Goal: Find specific page/section: Find specific page/section

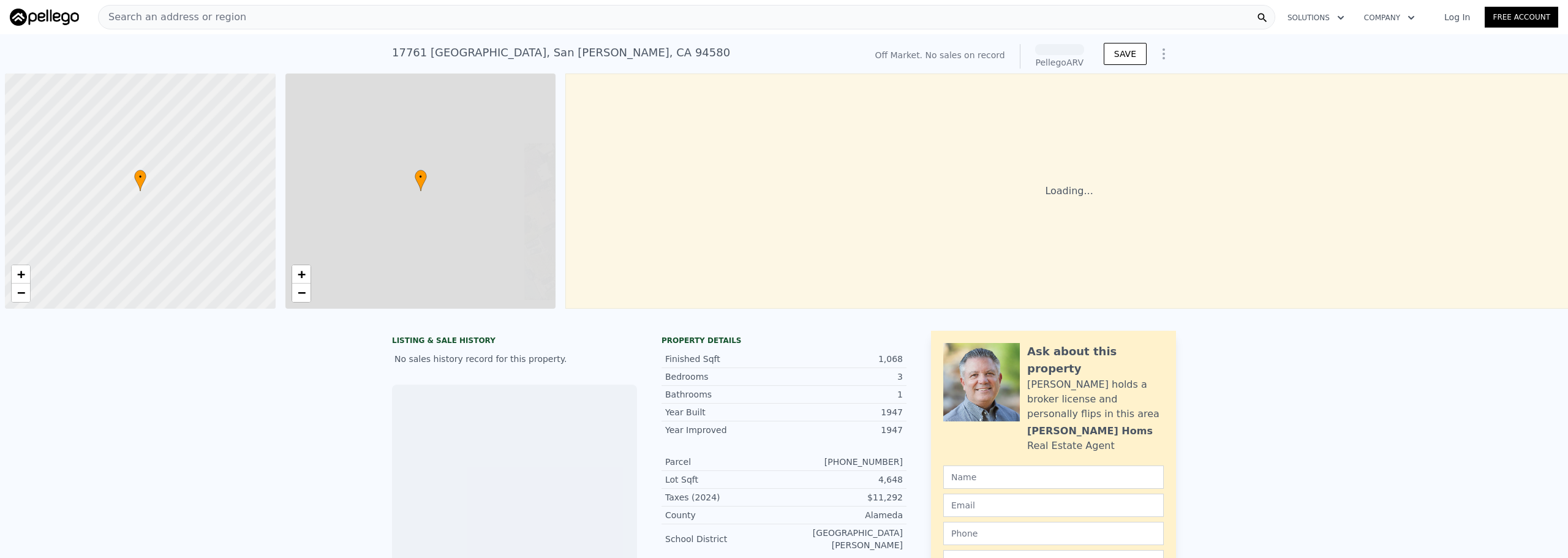
scroll to position [0, 5]
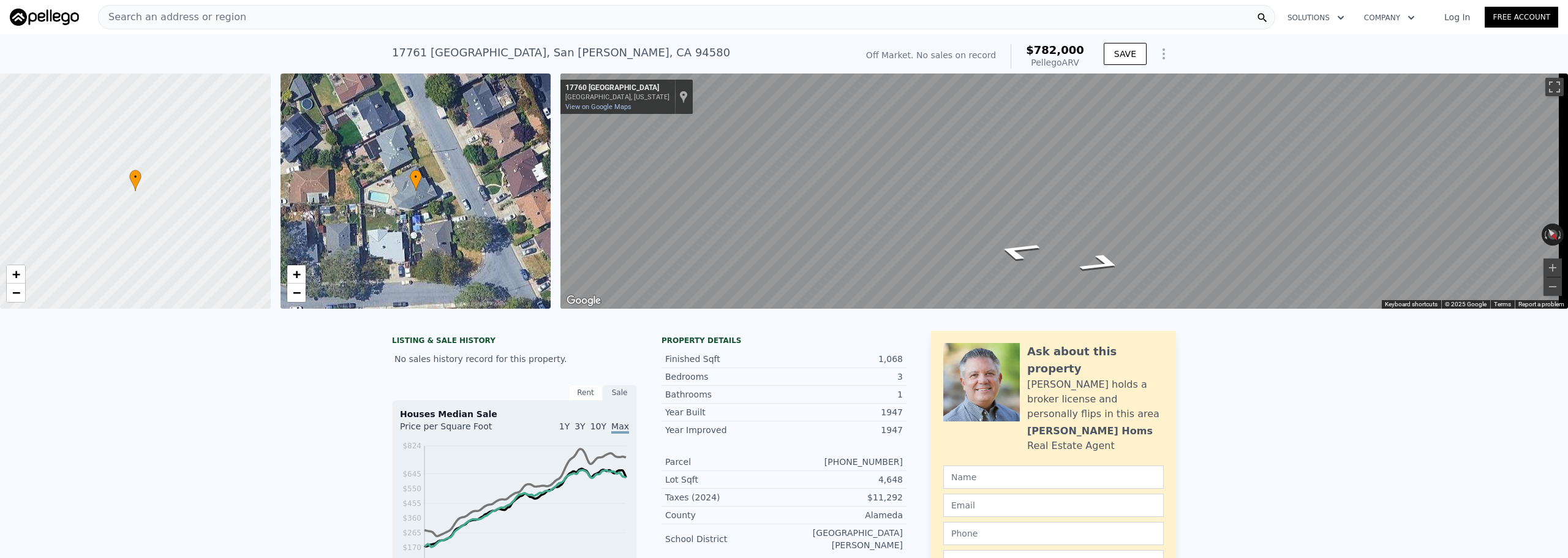
click at [151, 193] on div at bounding box center [135, 191] width 325 height 282
click at [21, 277] on link "+" at bounding box center [16, 274] width 18 height 18
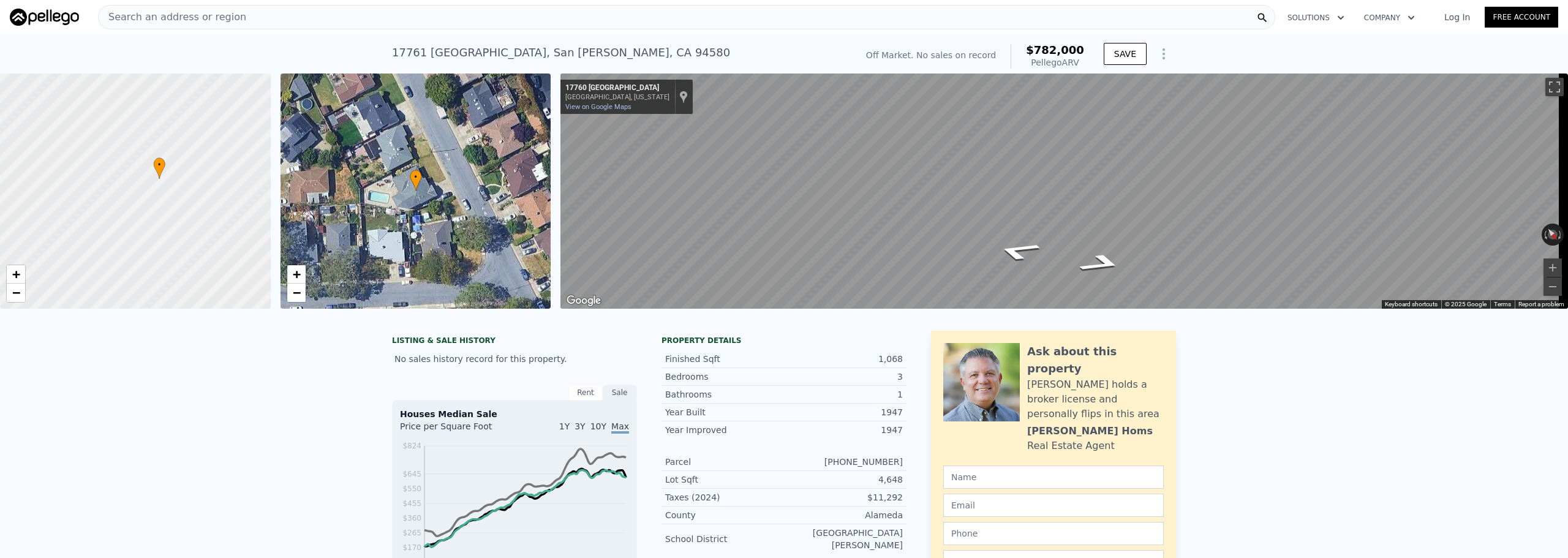
drag, startPoint x: 176, startPoint y: 208, endPoint x: 305, endPoint y: 210, distance: 129.0
click at [321, 208] on div "• + − • + − ← Move left → Move right ↑ Move up ↓ Move down + Zoom in - Zoom out…" at bounding box center [784, 190] width 1568 height 235
click at [17, 273] on span "+" at bounding box center [16, 274] width 8 height 15
click at [17, 274] on span "+" at bounding box center [16, 274] width 8 height 15
click at [15, 298] on span "−" at bounding box center [16, 293] width 8 height 15
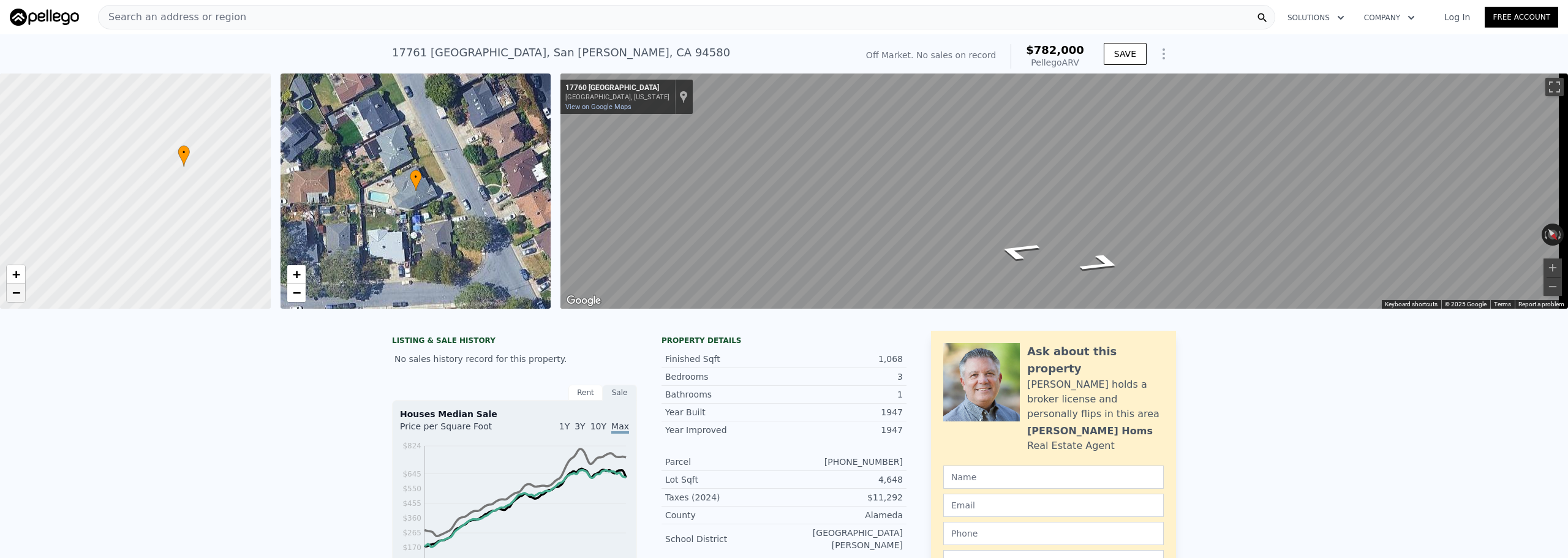
click at [15, 298] on span "−" at bounding box center [16, 293] width 8 height 15
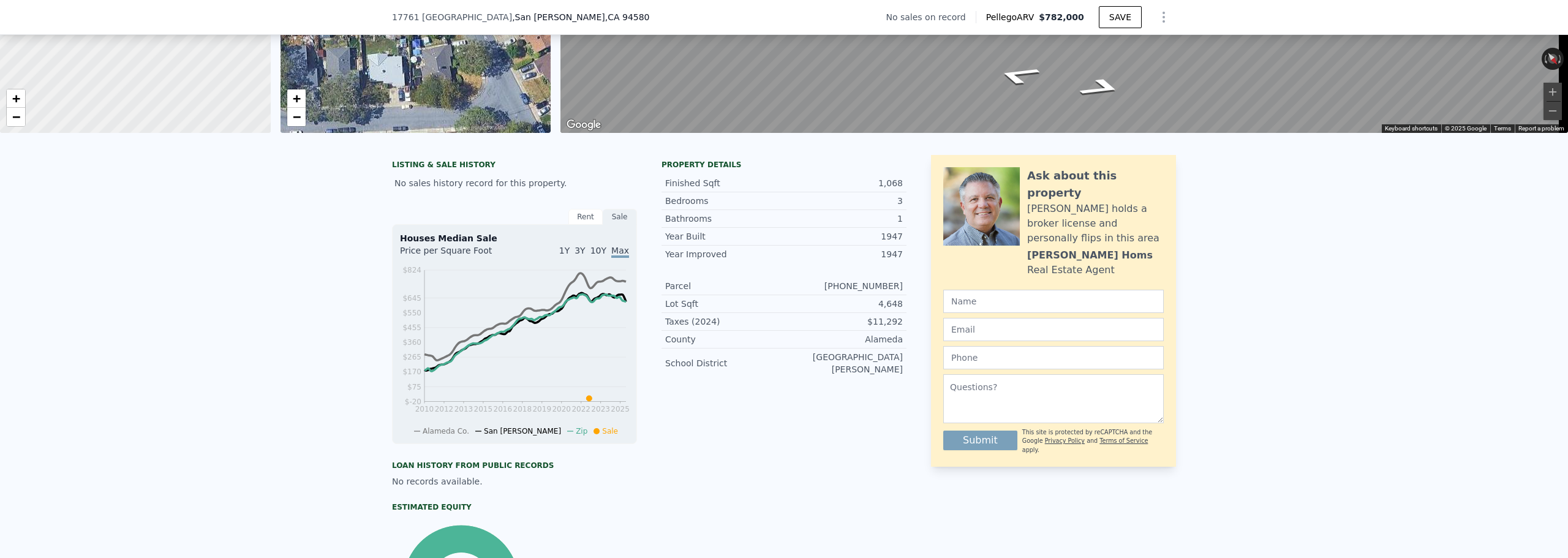
scroll to position [0, 0]
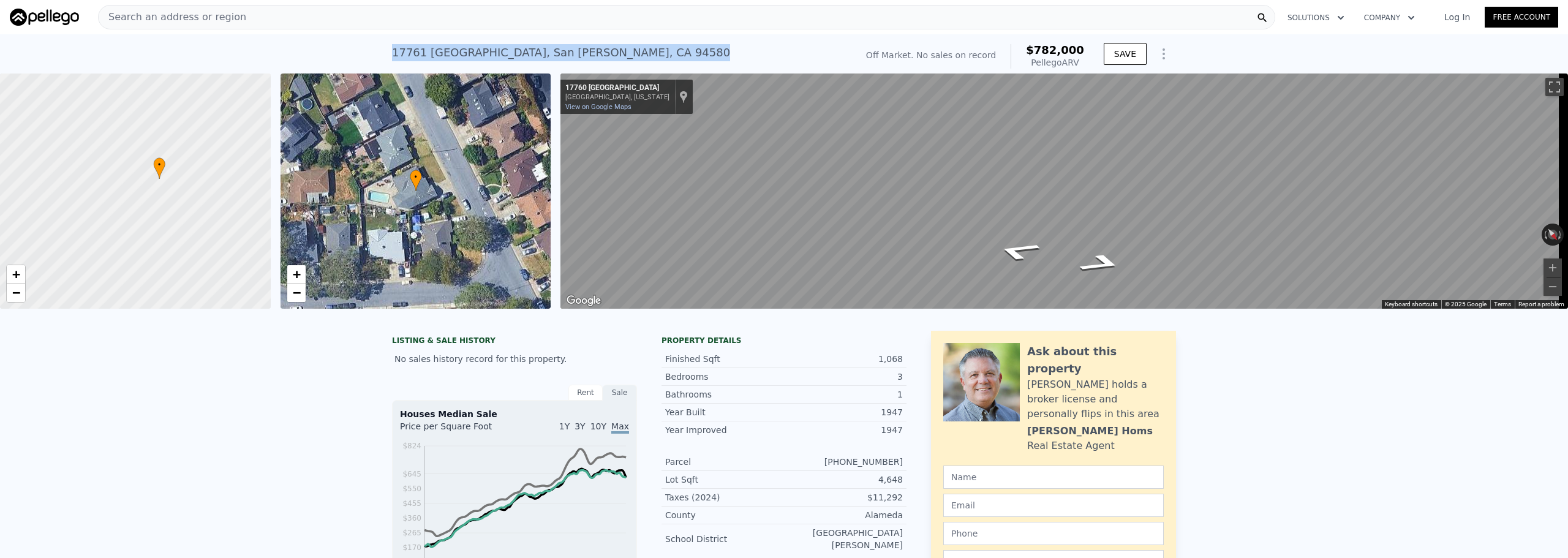
drag, startPoint x: 387, startPoint y: 54, endPoint x: 603, endPoint y: 51, distance: 216.0
click at [603, 51] on div "[STREET_ADDRESS] No sales on record (~ARV $782k )" at bounding box center [621, 56] width 459 height 34
click at [403, 199] on div "• + −" at bounding box center [416, 190] width 270 height 235
click at [296, 275] on span "+" at bounding box center [295, 274] width 8 height 15
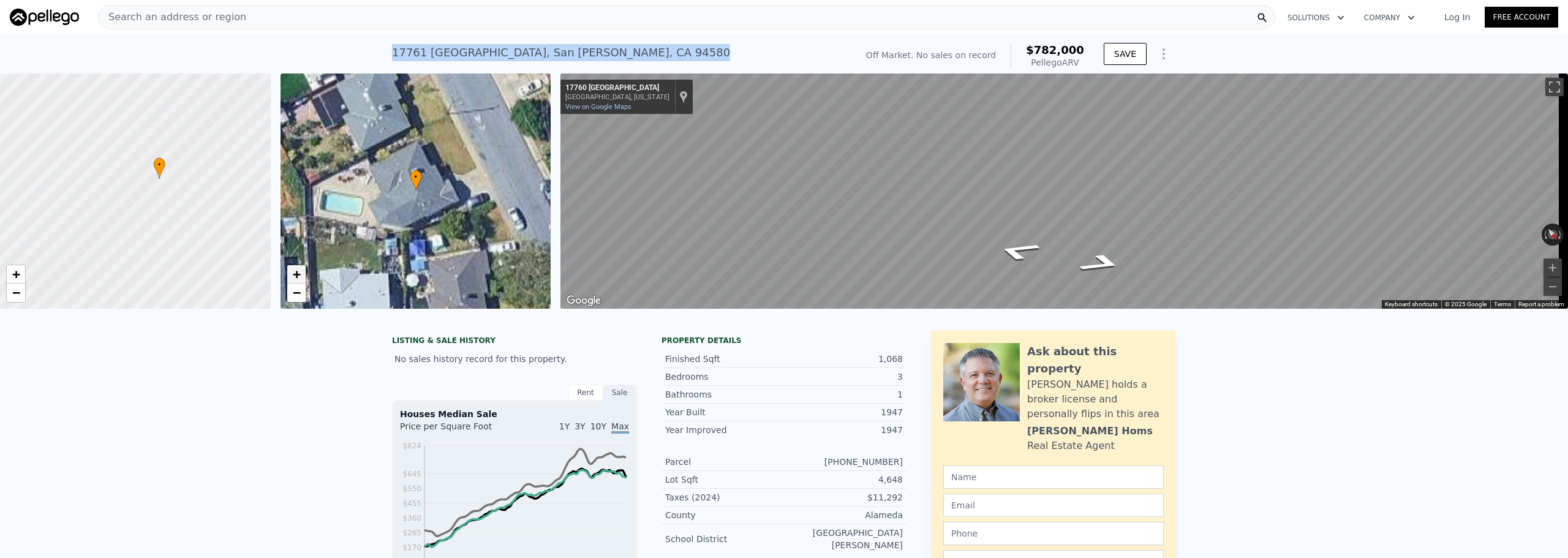
click at [296, 275] on span "+" at bounding box center [295, 274] width 8 height 15
click at [300, 290] on span "−" at bounding box center [295, 293] width 8 height 15
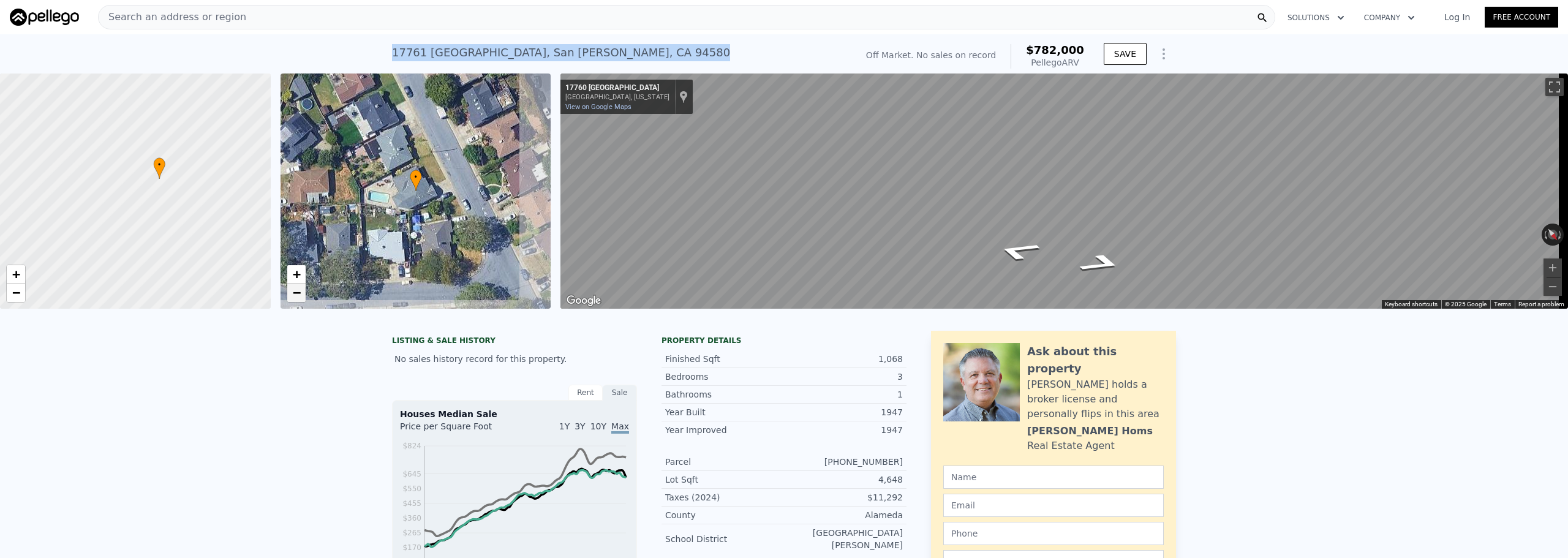
click at [300, 290] on span "−" at bounding box center [295, 293] width 8 height 15
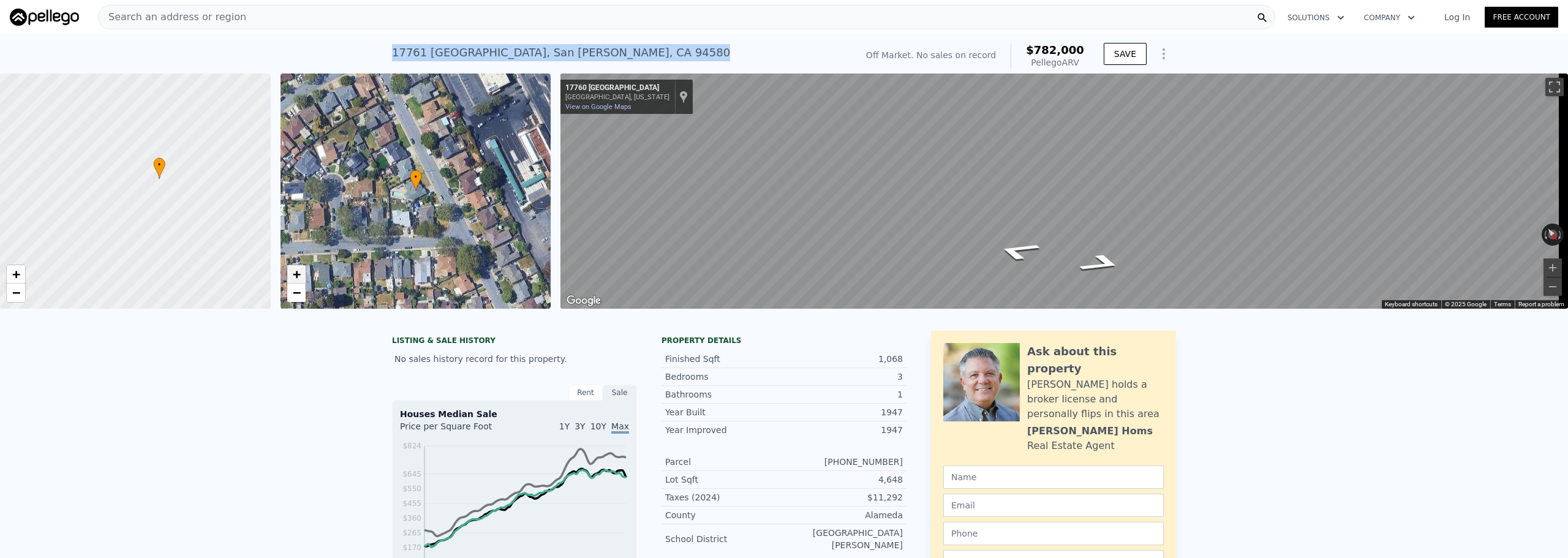
click at [294, 272] on span "+" at bounding box center [295, 274] width 8 height 15
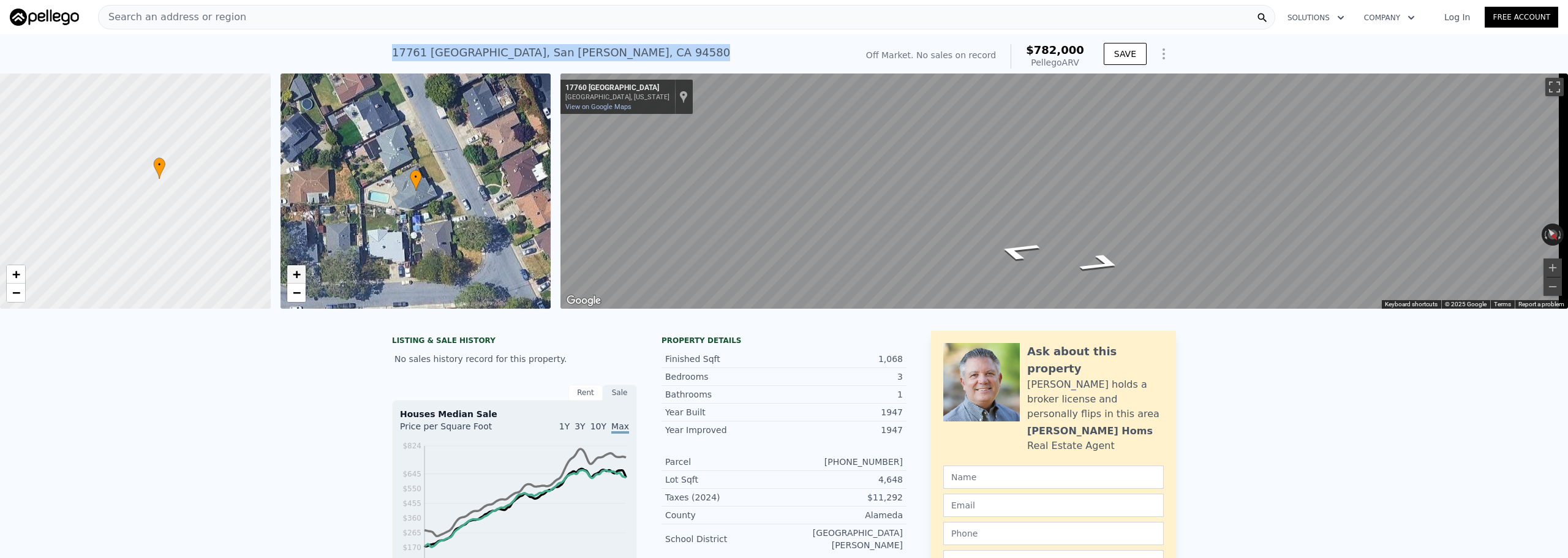
click at [294, 272] on span "+" at bounding box center [295, 274] width 8 height 15
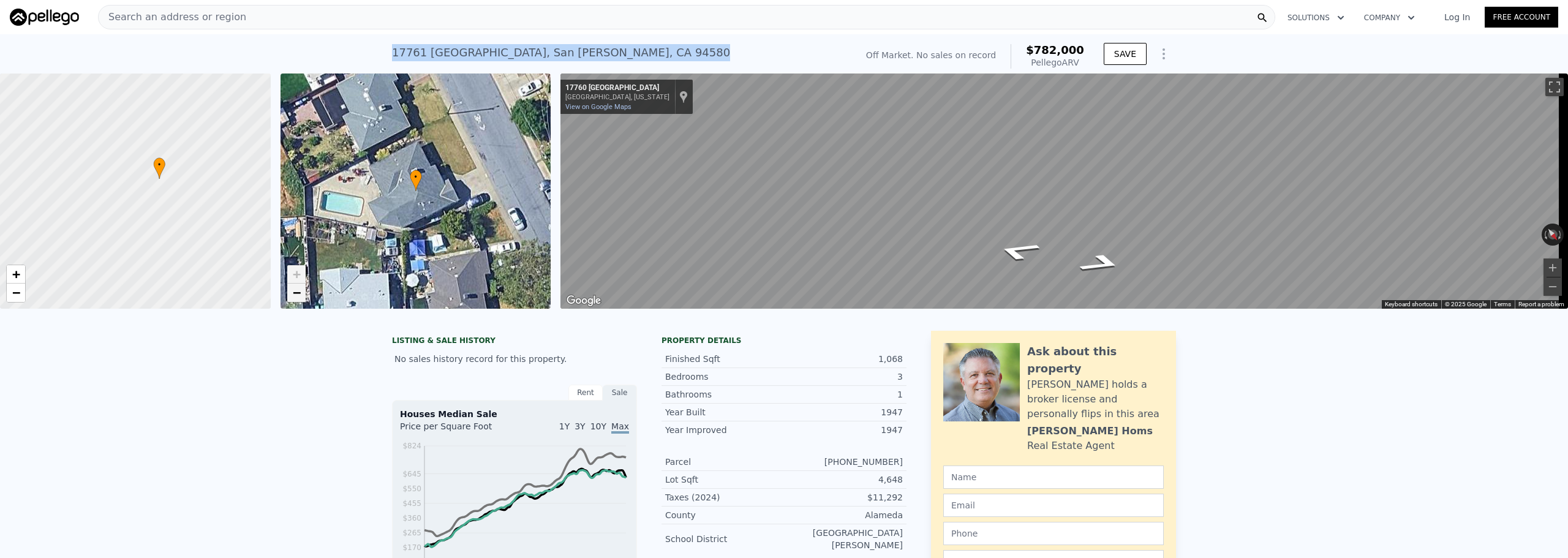
click at [299, 296] on span "−" at bounding box center [295, 293] width 8 height 15
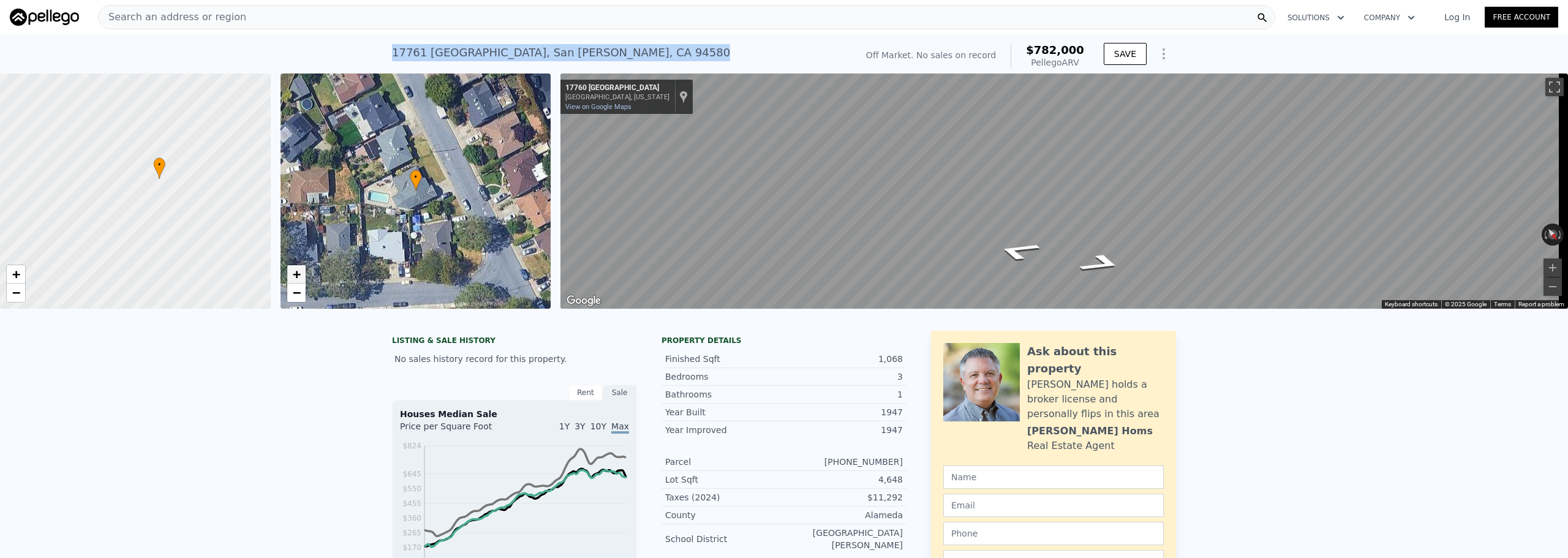
click at [297, 277] on span "+" at bounding box center [295, 274] width 8 height 15
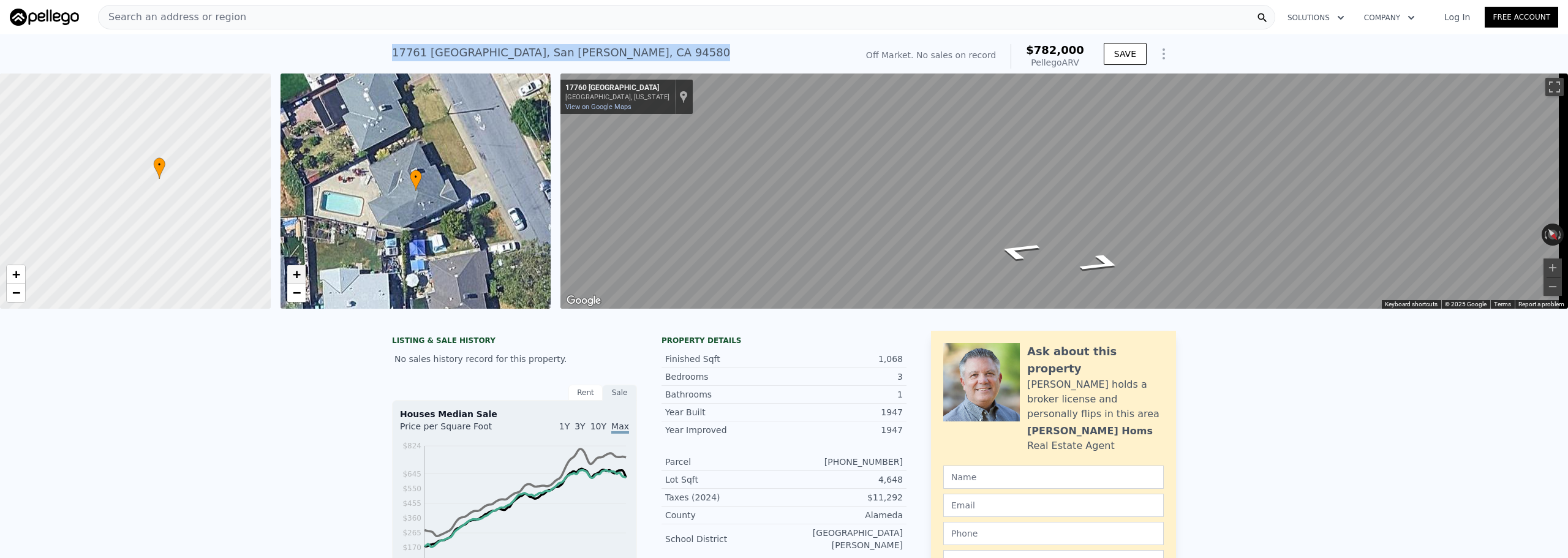
click at [297, 277] on span "+" at bounding box center [295, 274] width 8 height 15
click at [260, 20] on div "Search an address or region" at bounding box center [686, 17] width 1177 height 24
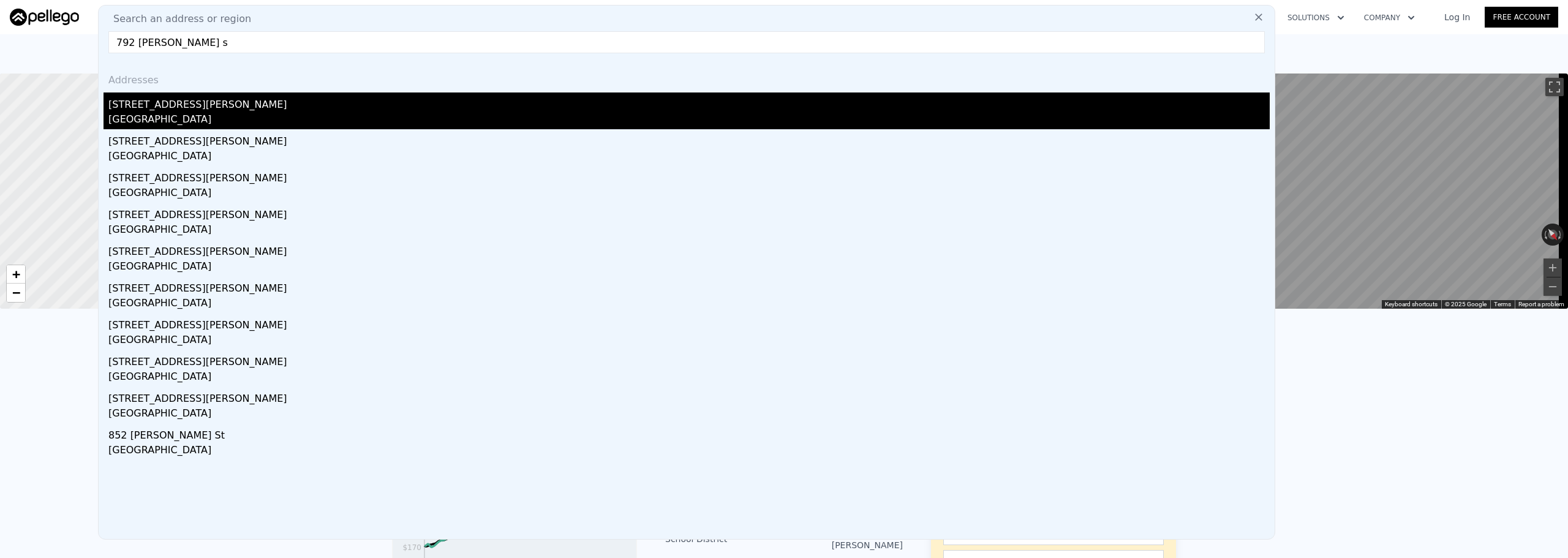
type input "792 [PERSON_NAME] s"
click at [259, 114] on div "[GEOGRAPHIC_DATA]" at bounding box center [689, 121] width 1161 height 17
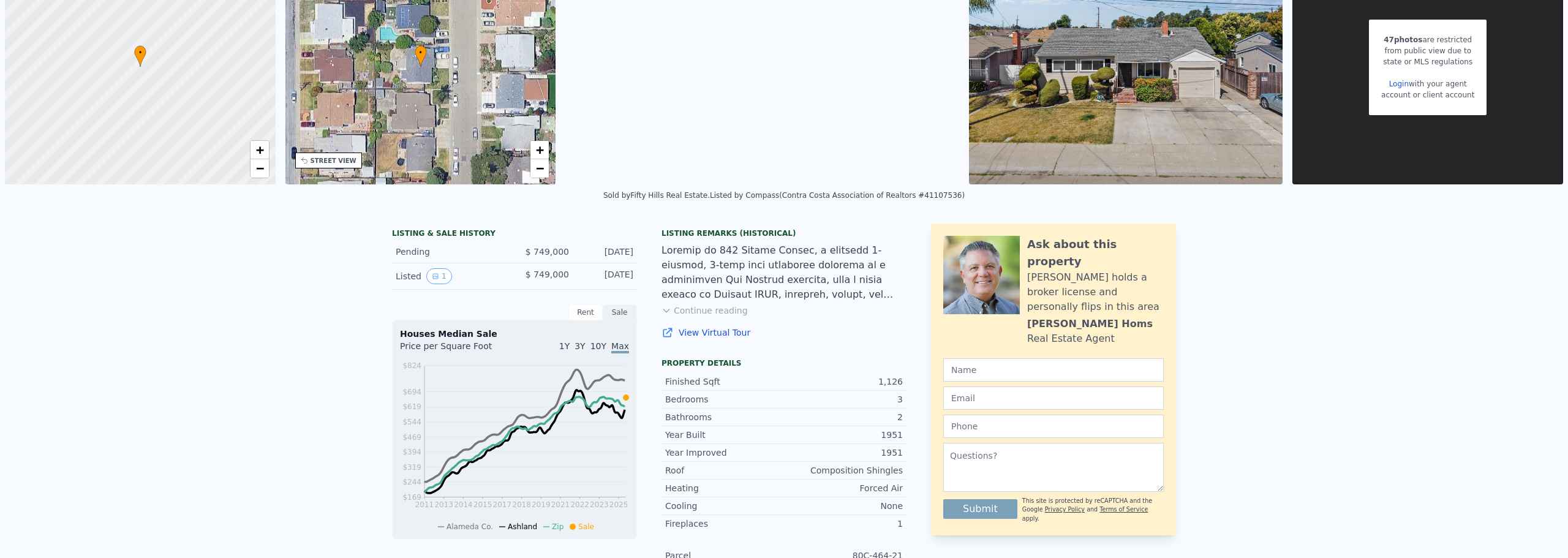
scroll to position [4, 0]
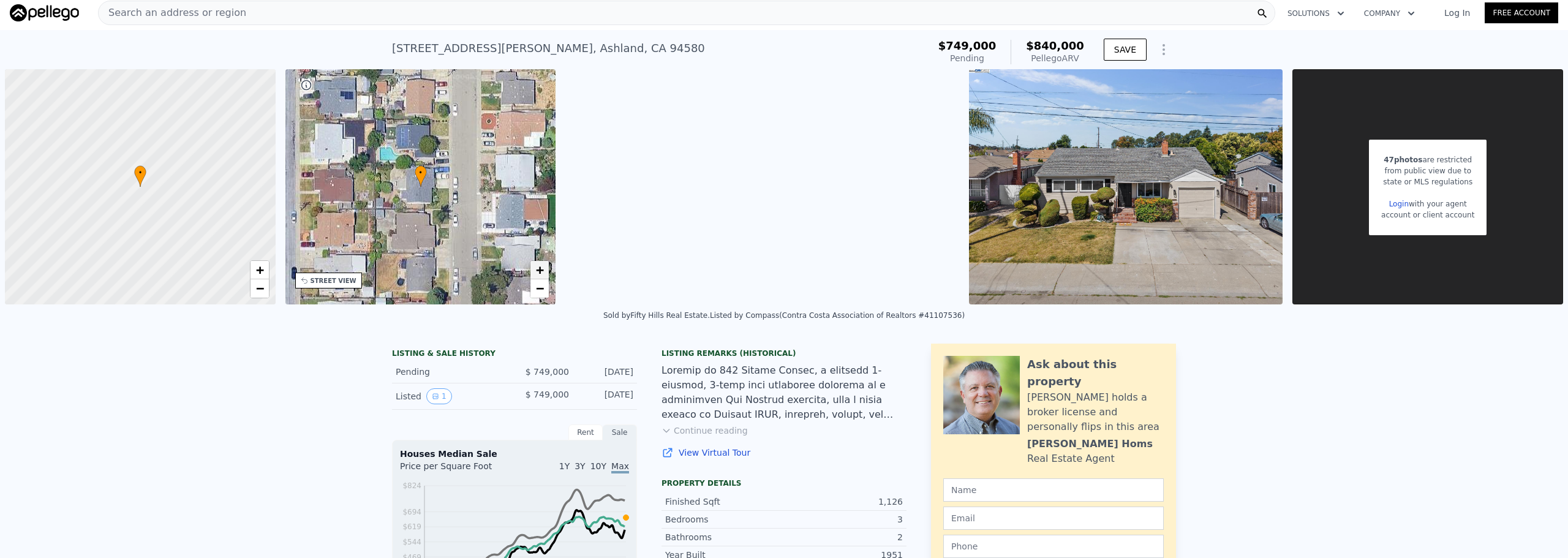
click at [544, 272] on span "+" at bounding box center [539, 270] width 8 height 15
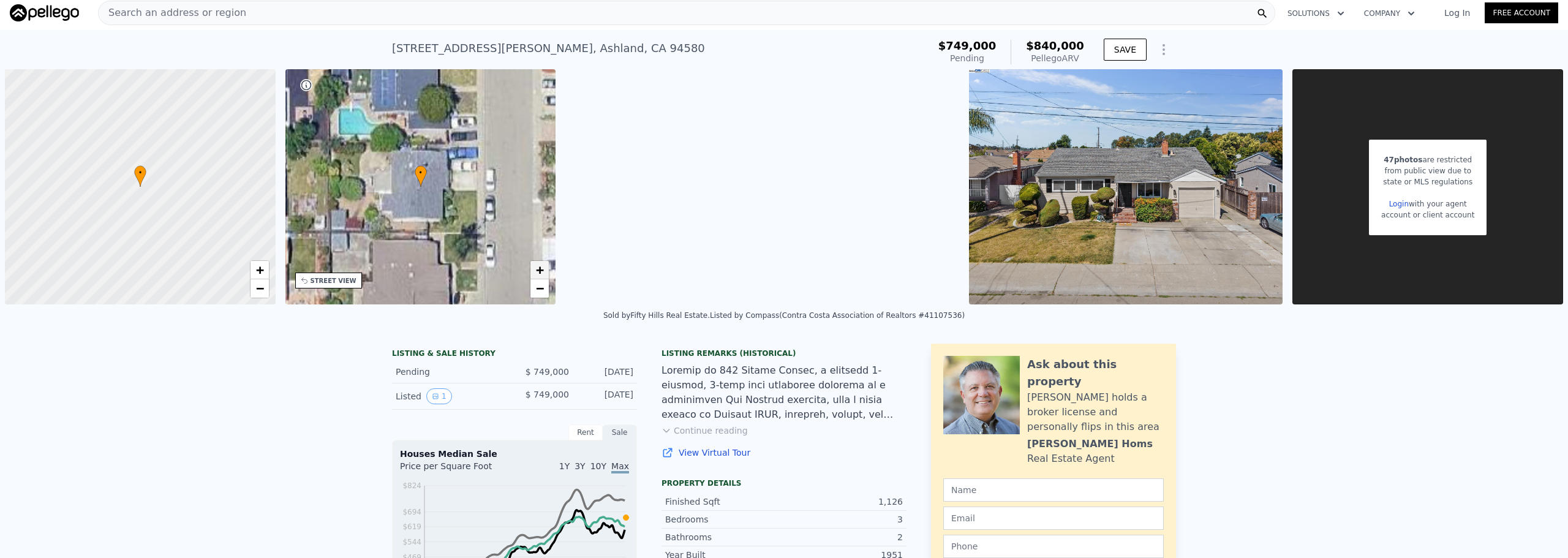
click at [543, 273] on span "+" at bounding box center [539, 270] width 8 height 15
click at [543, 274] on span "+" at bounding box center [539, 270] width 8 height 15
click at [543, 290] on span "−" at bounding box center [539, 288] width 8 height 15
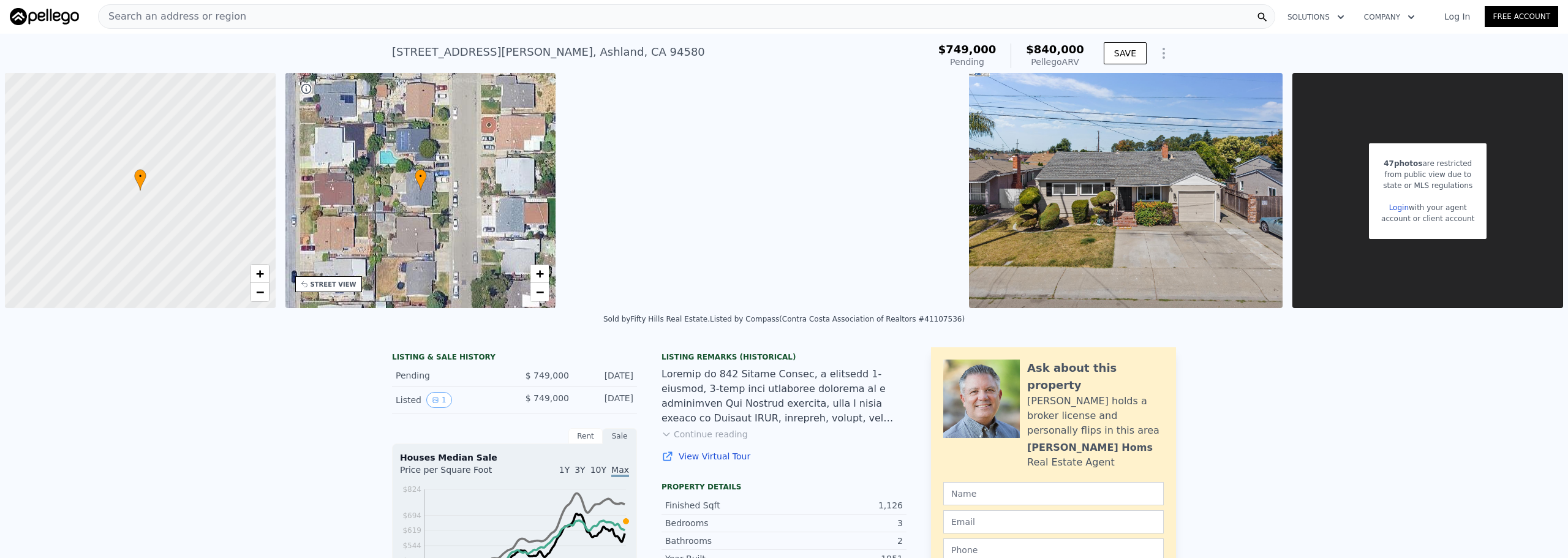
scroll to position [0, 0]
